Goal: Task Accomplishment & Management: Complete application form

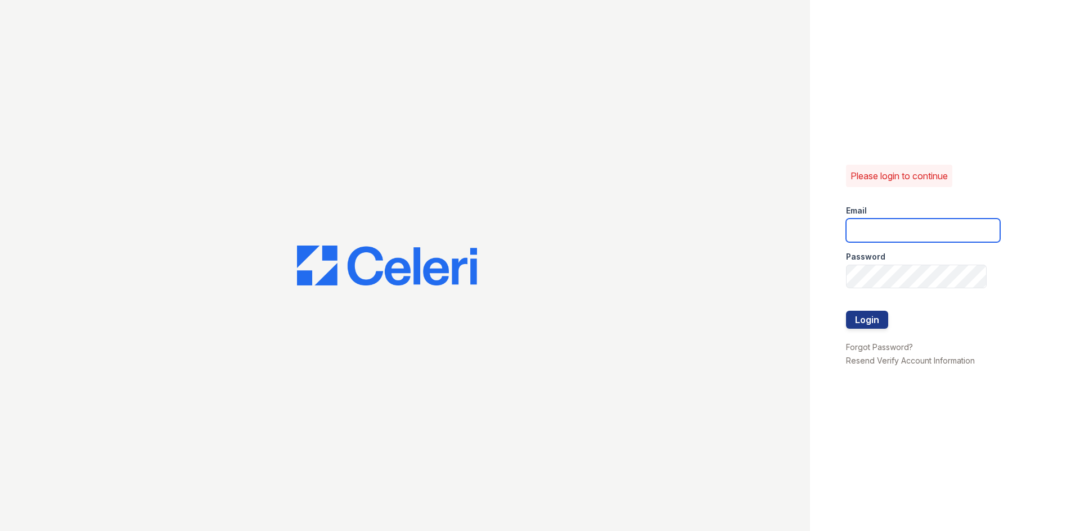
click at [876, 240] on input "email" at bounding box center [923, 231] width 154 height 24
type input "[EMAIL_ADDRESS][DOMAIN_NAME]"
click at [846, 311] on button "Login" at bounding box center [867, 320] width 42 height 18
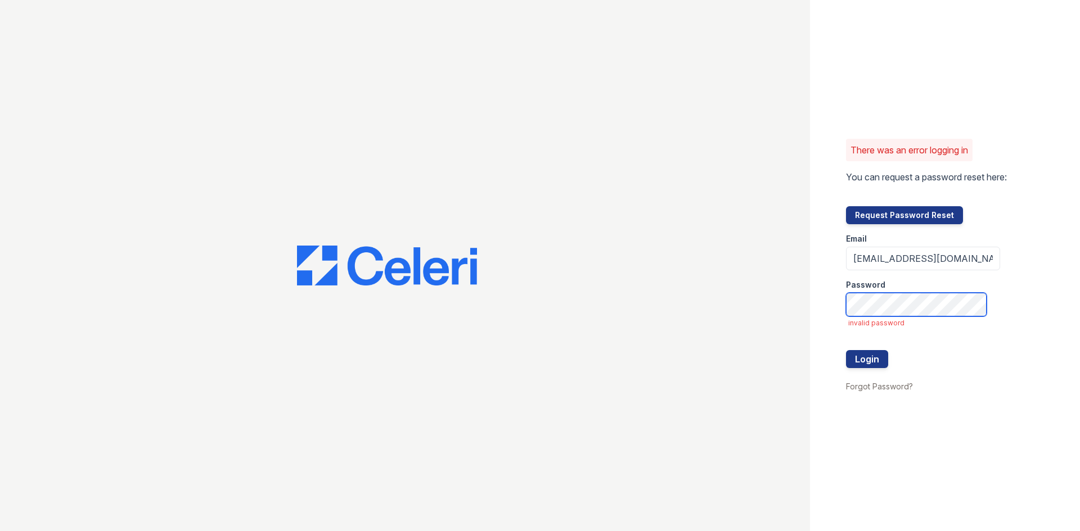
click at [846, 350] on button "Login" at bounding box center [867, 359] width 42 height 18
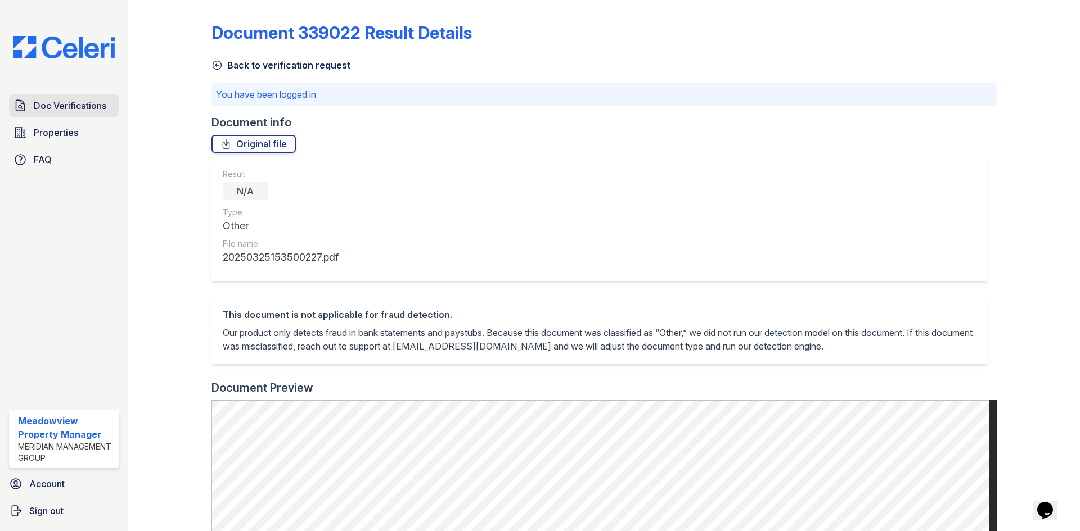
click at [87, 102] on span "Doc Verifications" at bounding box center [70, 105] width 73 height 13
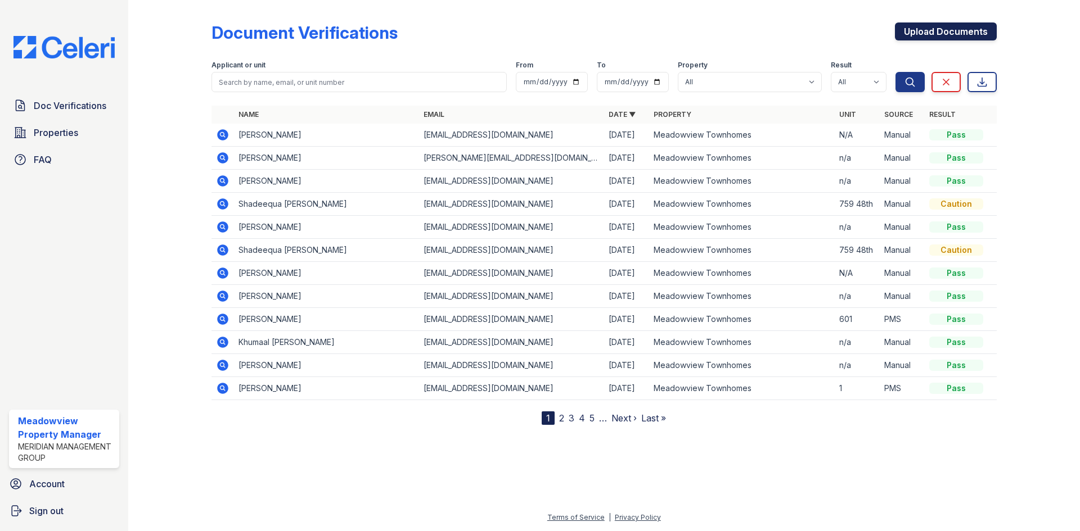
click at [956, 27] on link "Upload Documents" at bounding box center [946, 31] width 102 height 18
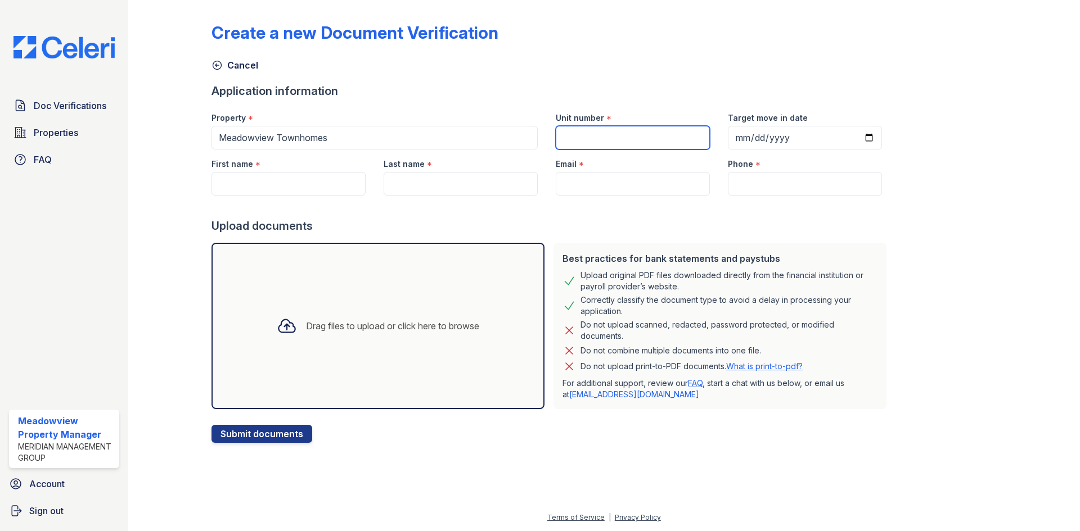
click at [624, 133] on input "Unit number" at bounding box center [633, 138] width 154 height 24
type input "4504 [GEOGRAPHIC_DATA]"
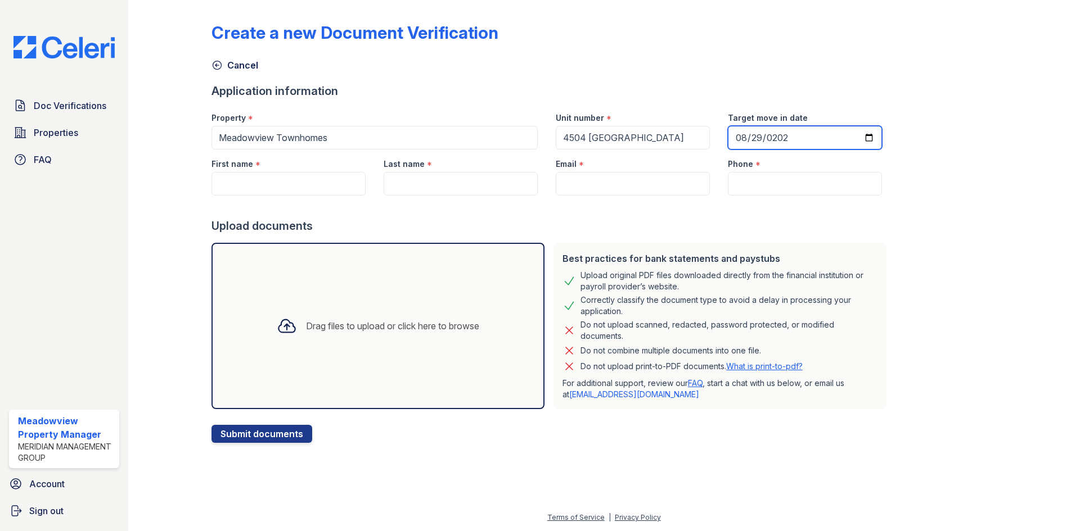
type input "[DATE]"
click at [264, 188] on input "First name" at bounding box center [288, 184] width 154 height 24
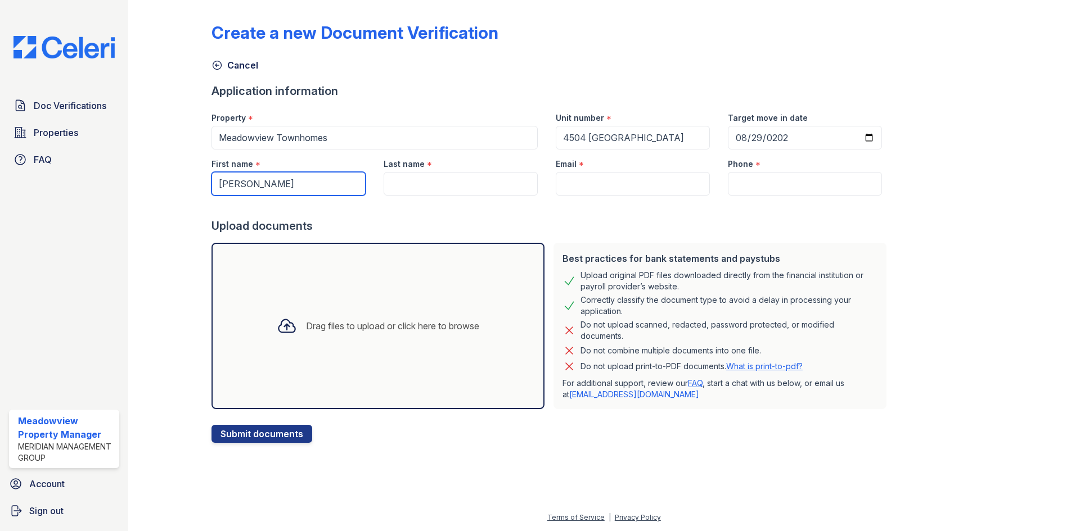
type input "[PERSON_NAME]"
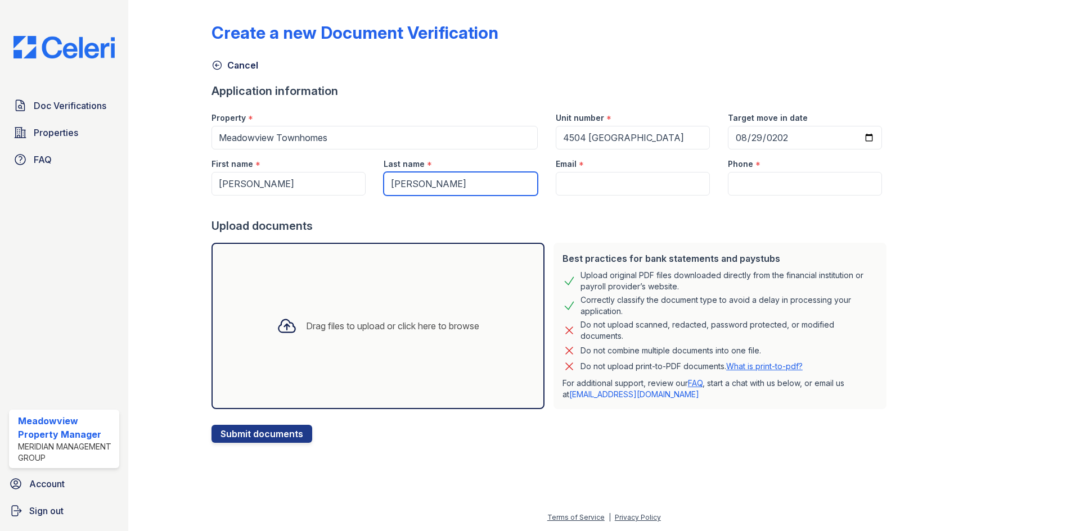
type input "[PERSON_NAME]"
click at [581, 181] on input "Email" at bounding box center [633, 184] width 154 height 24
paste input "[EMAIL_ADDRESS][DOMAIN_NAME]"
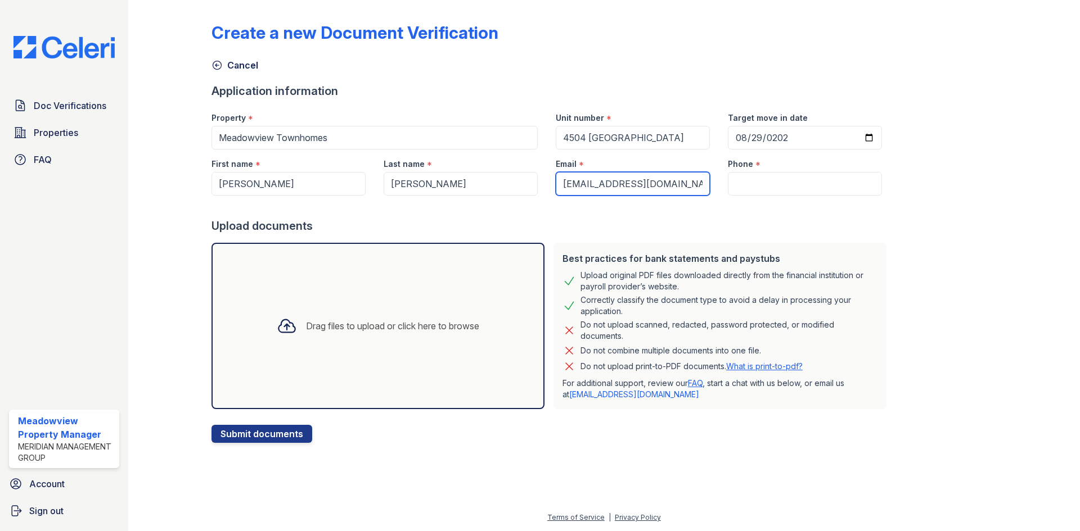
scroll to position [0, 3]
type input "[EMAIL_ADDRESS][DOMAIN_NAME]"
click at [756, 183] on input "Phone" at bounding box center [805, 184] width 154 height 24
paste input "[PHONE_NUMBER]"
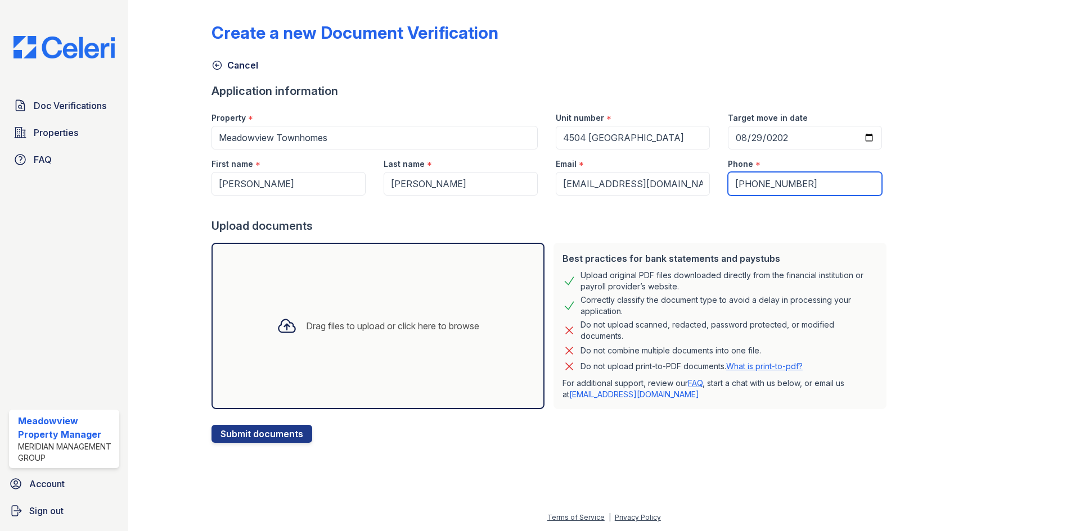
type input "[PHONE_NUMBER]"
click at [288, 349] on div "Drag files to upload or click here to browse" at bounding box center [377, 326] width 333 height 166
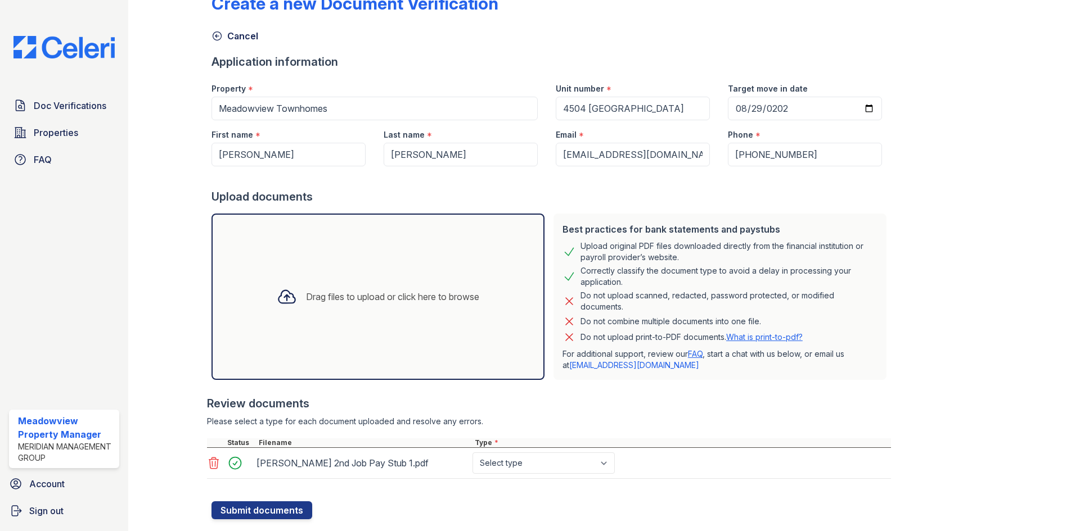
scroll to position [56, 0]
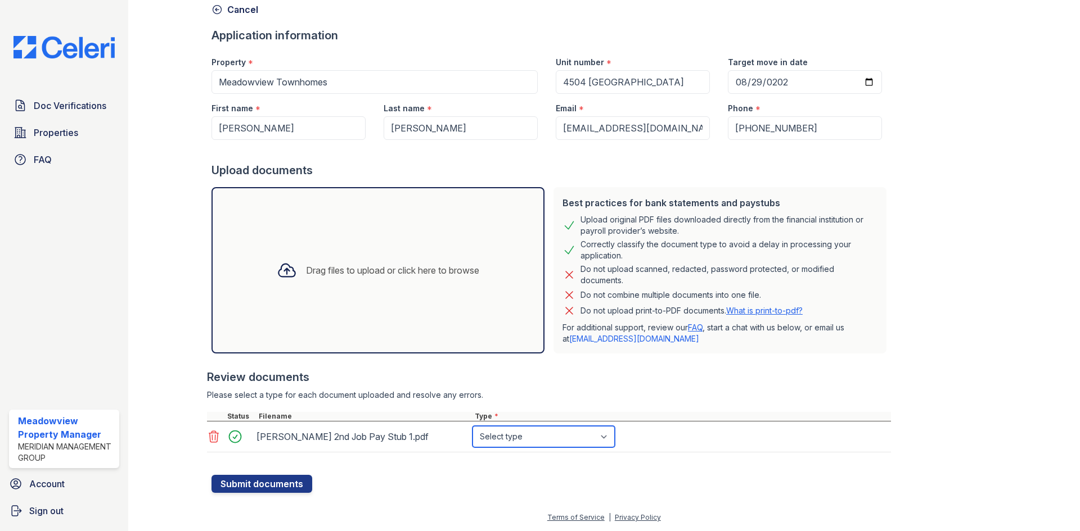
click at [515, 437] on select "Select type Paystub Bank Statement Offer Letter Tax Documents Benefit Award Let…" at bounding box center [543, 436] width 142 height 21
select select "paystub"
click at [472, 426] on select "Select type Paystub Bank Statement Offer Letter Tax Documents Benefit Award Let…" at bounding box center [543, 436] width 142 height 21
click at [243, 483] on button "Submit documents" at bounding box center [261, 484] width 101 height 18
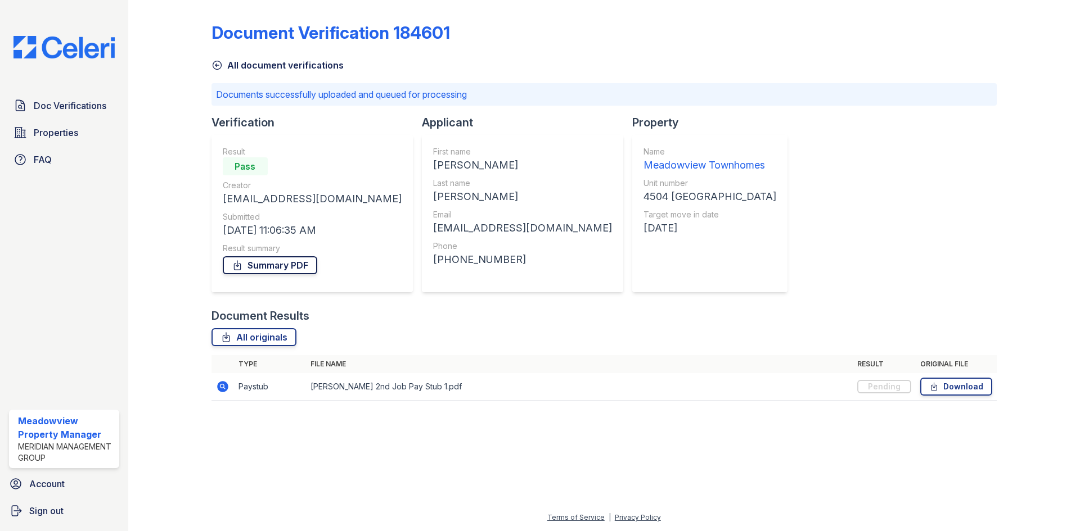
click at [270, 273] on link "Summary PDF" at bounding box center [270, 265] width 94 height 18
